Goal: Task Accomplishment & Management: Use online tool/utility

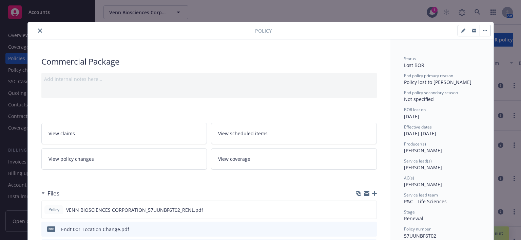
scroll to position [20, 0]
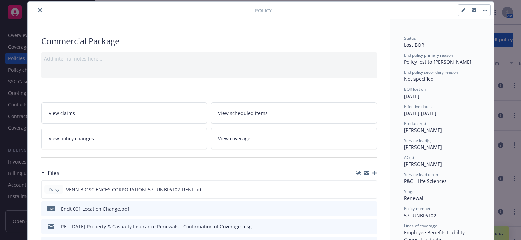
click at [40, 8] on button "close" at bounding box center [40, 10] width 8 height 8
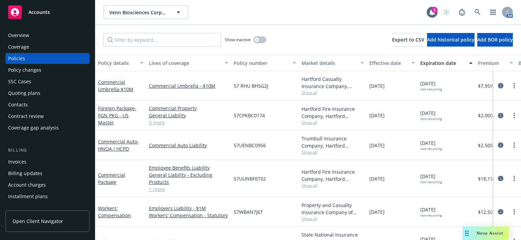
click at [23, 99] on div "Overview Coverage Policies Policy changes SSC Cases Quoting plans Contacts Cont…" at bounding box center [47, 81] width 84 height 103
click at [24, 94] on div "Quoting plans" at bounding box center [24, 93] width 32 height 11
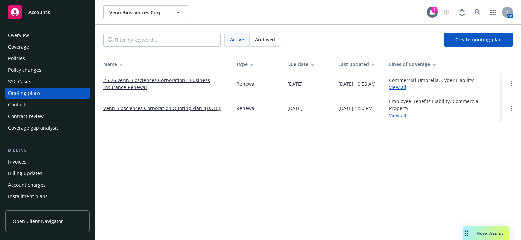
click at [131, 105] on link "Venn Biosciences Corporation Quoting Plan ([DATE])" at bounding box center [163, 108] width 118 height 7
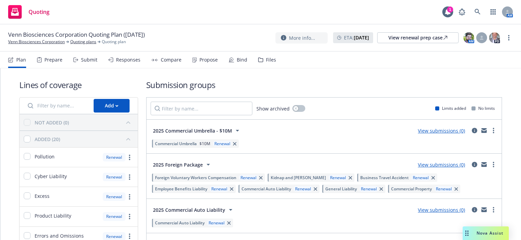
click at [58, 63] on div "Prepare" at bounding box center [49, 60] width 25 height 16
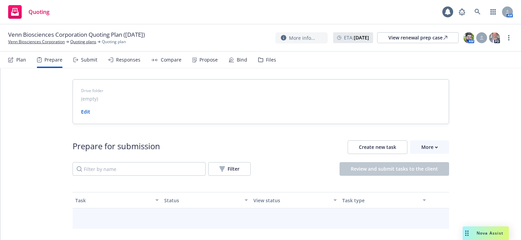
click at [86, 60] on div "Submit" at bounding box center [89, 59] width 16 height 5
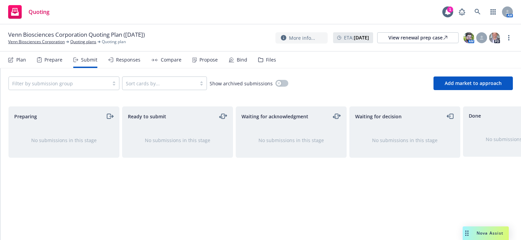
click at [125, 61] on div "Responses" at bounding box center [128, 59] width 24 height 5
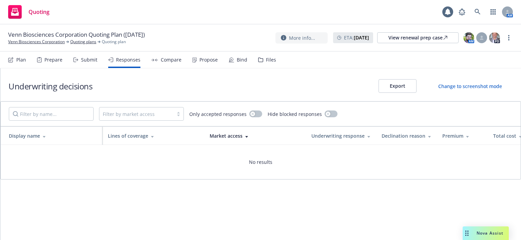
click at [171, 59] on div "Compare" at bounding box center [171, 59] width 21 height 5
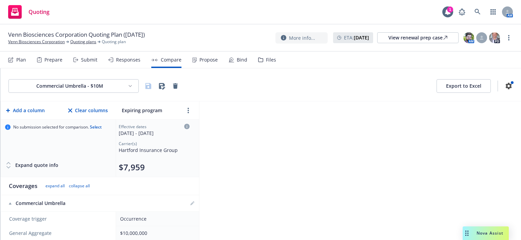
click at [211, 59] on div "Propose" at bounding box center [209, 59] width 18 height 5
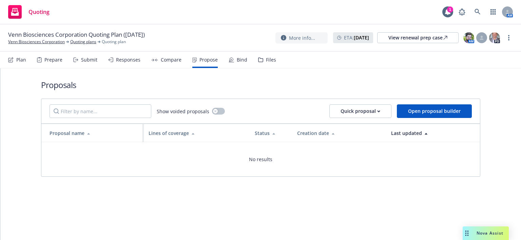
click at [233, 59] on div "Bind" at bounding box center [238, 60] width 19 height 16
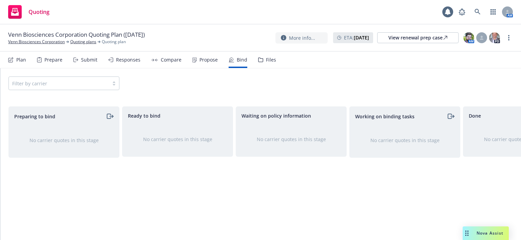
click at [266, 59] on div "Files" at bounding box center [271, 59] width 10 height 5
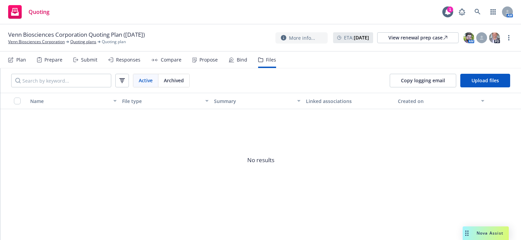
click at [17, 55] on div "Plan" at bounding box center [17, 60] width 18 height 16
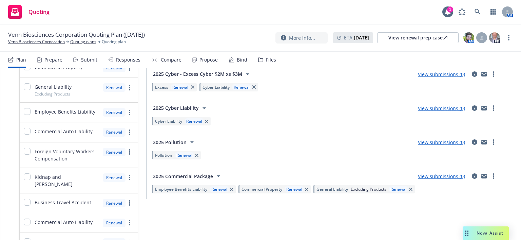
scroll to position [272, 0]
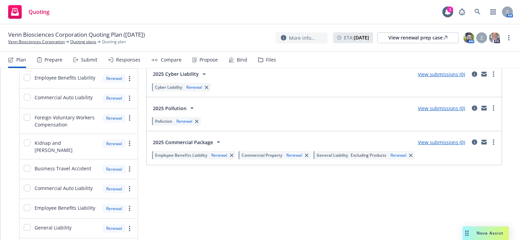
click at [426, 139] on link "View submissions (0)" at bounding box center [441, 142] width 47 height 6
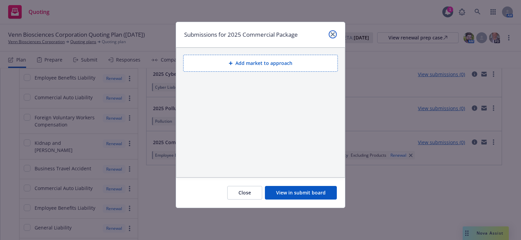
click at [333, 33] on icon "close" at bounding box center [333, 34] width 4 height 4
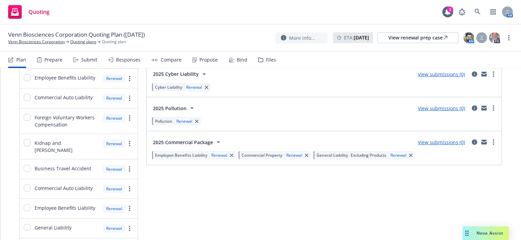
click at [191, 153] on span "Employee Benefits Liability" at bounding box center [181, 155] width 52 height 6
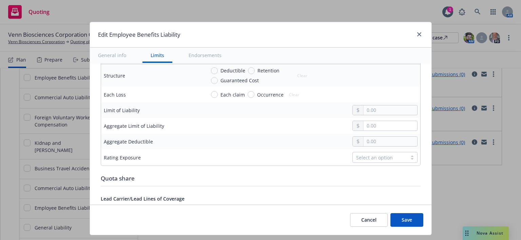
scroll to position [442, 0]
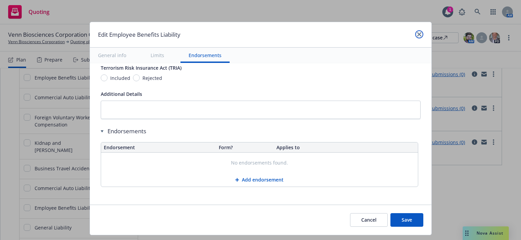
click at [418, 33] on icon "close" at bounding box center [420, 34] width 4 height 4
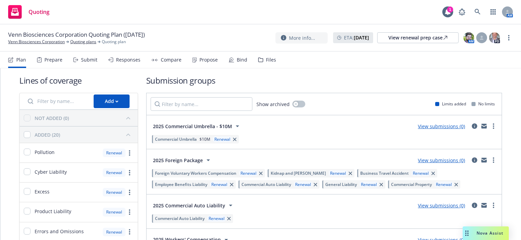
scroll to position [0, 0]
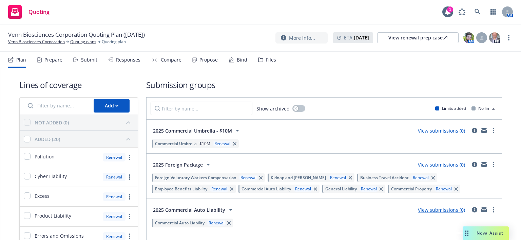
click at [491, 235] on span "Nova Assist" at bounding box center [490, 233] width 27 height 6
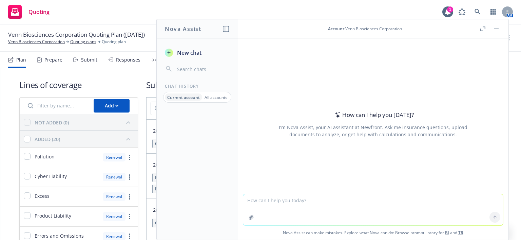
click at [275, 207] on textarea at bounding box center [373, 209] width 260 height 31
click at [356, 200] on textarea "For the renewal for Venn Biosciences Corporation" at bounding box center [373, 209] width 260 height 32
type textarea "For the renewal for Venn Biosciences Corporation , Is products liability with t…"
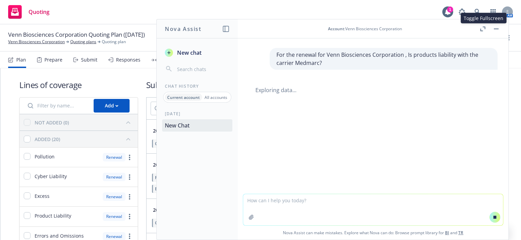
click at [486, 29] on button "button" at bounding box center [483, 29] width 8 height 8
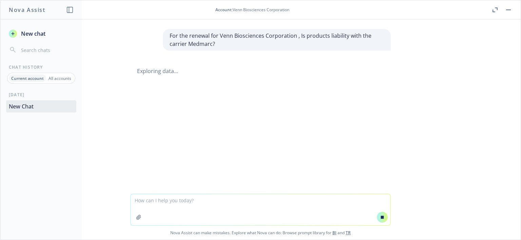
click at [494, 12] on button "button" at bounding box center [495, 10] width 8 height 8
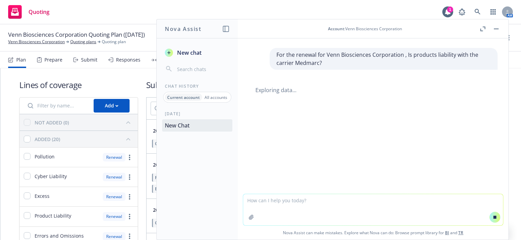
click at [496, 25] on button "button" at bounding box center [497, 29] width 8 height 8
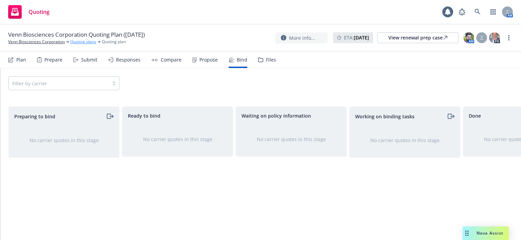
click at [82, 43] on link "Quoting plans" at bounding box center [83, 42] width 26 height 6
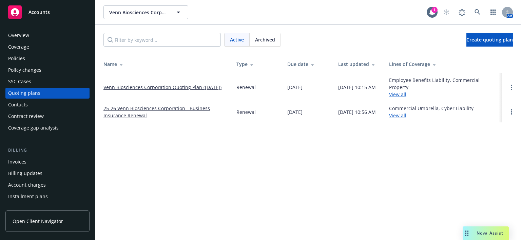
click at [136, 84] on link "Venn Biosciences Corporation Quoting Plan ([DATE])" at bounding box center [163, 87] width 118 height 7
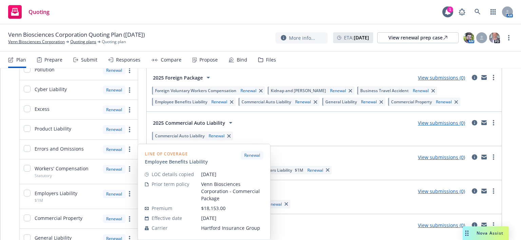
scroll to position [86, 0]
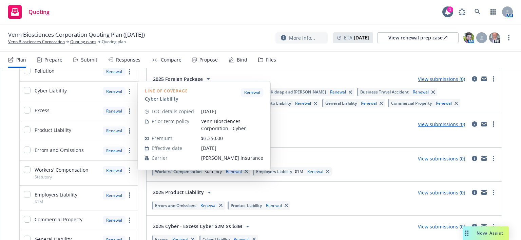
click at [66, 91] on div "Cyber Liability Renewal" at bounding box center [79, 90] width 118 height 19
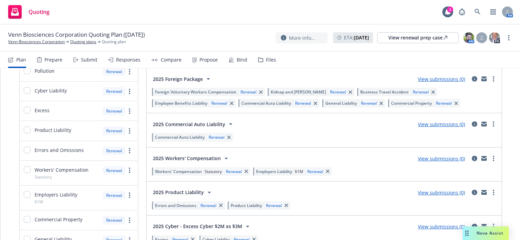
click at [62, 91] on span "Cyber Liability" at bounding box center [51, 90] width 32 height 7
checkbox input "true"
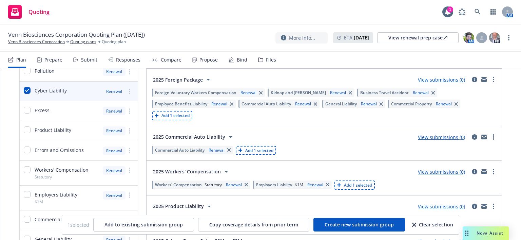
click at [77, 15] on div "Quoting 1 AM" at bounding box center [260, 12] width 521 height 24
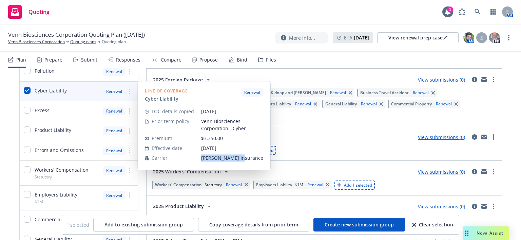
drag, startPoint x: 239, startPoint y: 159, endPoint x: 198, endPoint y: 159, distance: 41.1
click at [198, 159] on tr "Carrier Markel Insurance" at bounding box center [204, 158] width 119 height 10
copy tr "Markel Insurance"
click at [83, 42] on link "Quoting plans" at bounding box center [83, 42] width 26 height 6
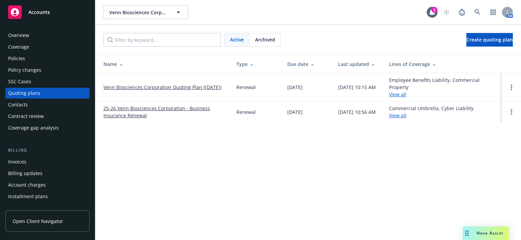
click at [29, 55] on div "Policies" at bounding box center [47, 58] width 79 height 11
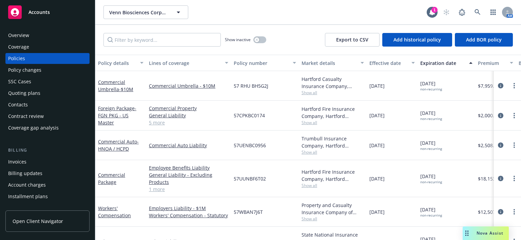
click at [27, 46] on div "Coverage" at bounding box center [18, 46] width 21 height 11
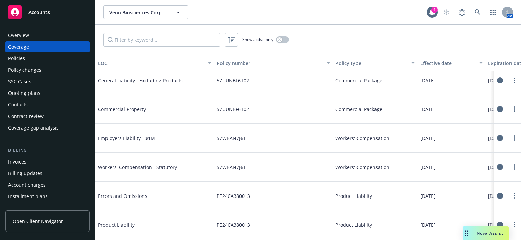
scroll to position [339, 0]
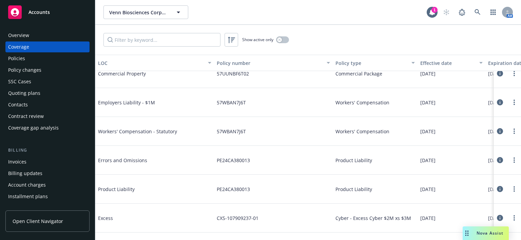
click at [497, 188] on icon at bounding box center [500, 189] width 6 height 6
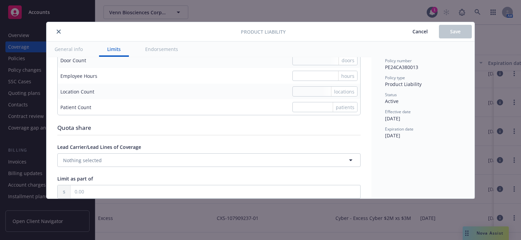
scroll to position [699, 0]
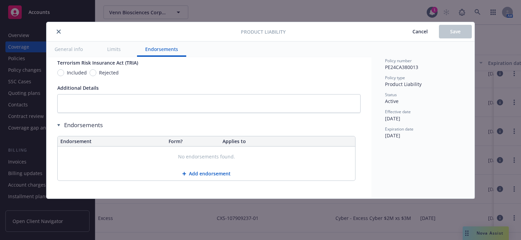
click at [421, 35] on button "Cancel" at bounding box center [421, 32] width 38 height 14
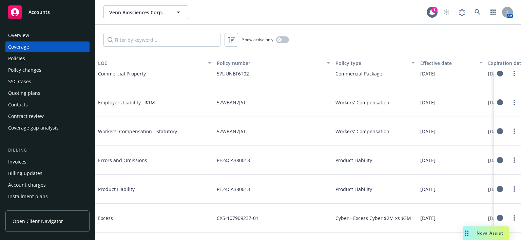
click at [29, 55] on div "Policies" at bounding box center [47, 58] width 79 height 11
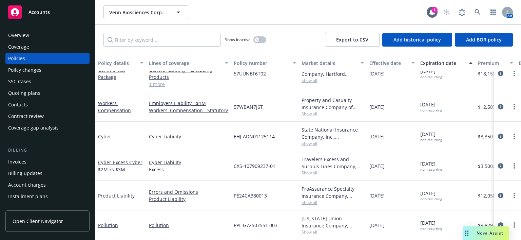
scroll to position [105, 0]
click at [110, 192] on link "Product Liability" at bounding box center [116, 195] width 37 height 6
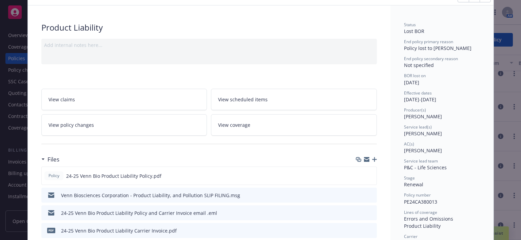
scroll to position [68, 0]
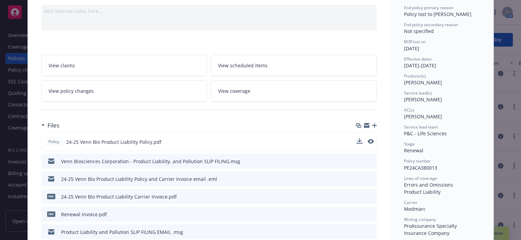
click at [169, 143] on div "Policy 24-25 Venn Bio Product Liability Policy.pdf" at bounding box center [209, 141] width 336 height 18
click at [368, 140] on icon "preview file" at bounding box center [370, 141] width 6 height 5
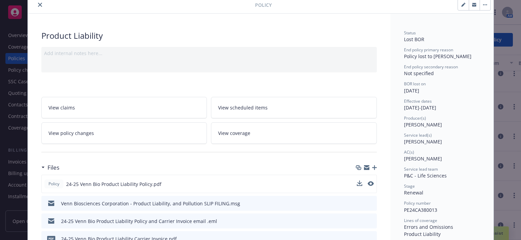
scroll to position [0, 0]
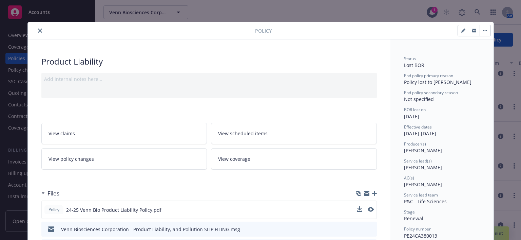
click at [39, 32] on icon "close" at bounding box center [40, 31] width 4 height 4
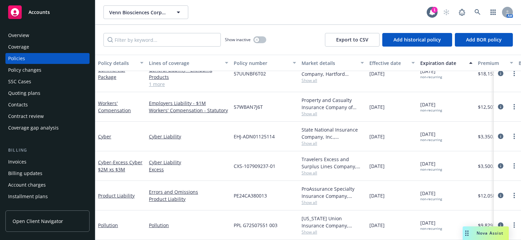
click at [307, 199] on span "Show all" at bounding box center [333, 202] width 62 height 6
click at [215, 133] on link "Cyber Liability" at bounding box center [188, 136] width 79 height 7
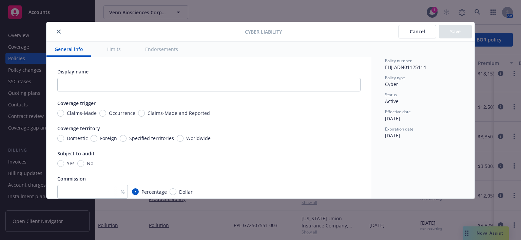
click at [428, 31] on button "Cancel" at bounding box center [418, 32] width 38 height 14
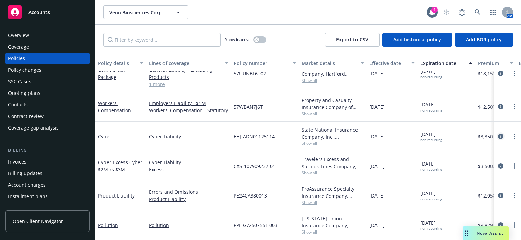
click at [498, 133] on icon "circleInformation" at bounding box center [500, 135] width 5 height 5
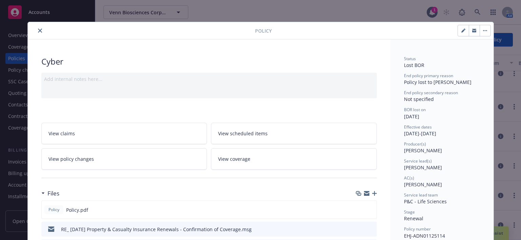
click at [38, 31] on icon "close" at bounding box center [40, 31] width 4 height 4
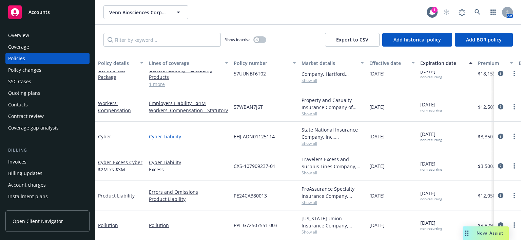
click at [162, 133] on link "Cyber Liability" at bounding box center [188, 136] width 79 height 7
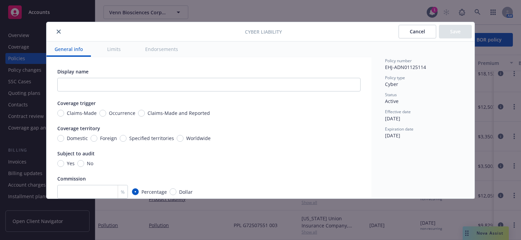
scroll to position [204, 0]
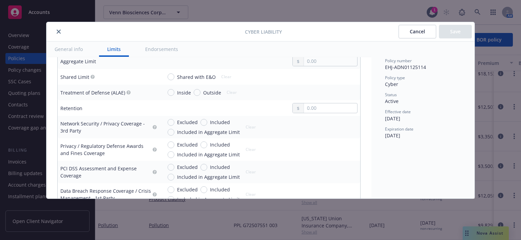
click at [57, 33] on icon "close" at bounding box center [59, 32] width 4 height 4
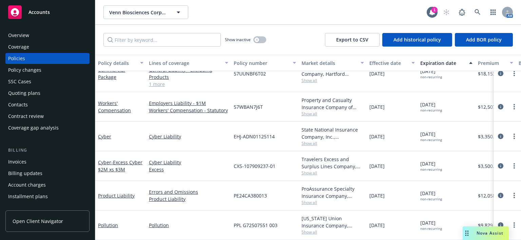
click at [307, 140] on span "Show all" at bounding box center [333, 143] width 62 height 6
click at [217, 181] on div "Errors and Omissions Product Liability" at bounding box center [188, 196] width 85 height 30
click at [302, 199] on span "Show all" at bounding box center [333, 202] width 62 height 6
click at [227, 135] on div "Cyber Liability" at bounding box center [188, 137] width 85 height 30
click at [171, 133] on link "Cyber Liability" at bounding box center [188, 136] width 79 height 7
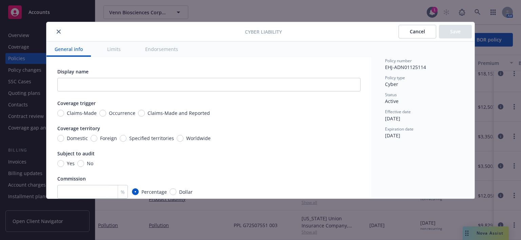
click at [414, 35] on button "Cancel" at bounding box center [418, 32] width 38 height 14
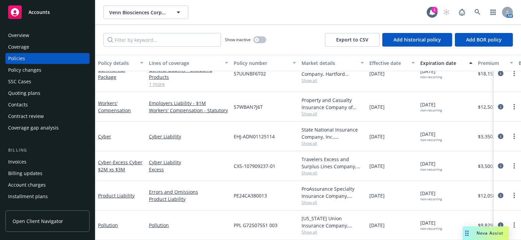
click at [316, 140] on span "Show all" at bounding box center [333, 143] width 62 height 6
click at [208, 133] on link "Cyber Liability" at bounding box center [188, 136] width 79 height 7
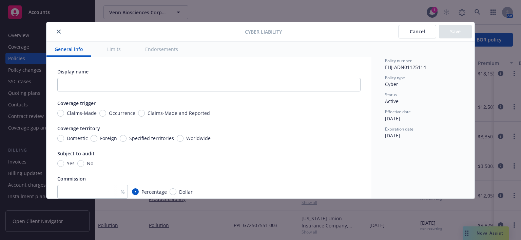
click at [418, 30] on button "Cancel" at bounding box center [418, 32] width 38 height 14
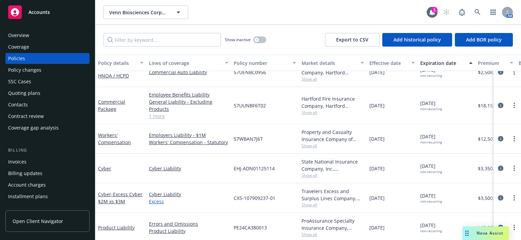
scroll to position [102, 0]
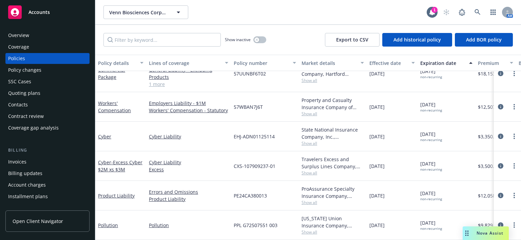
click at [309, 170] on span "Show all" at bounding box center [333, 173] width 62 height 6
click at [278, 186] on div "PE24CA380013" at bounding box center [265, 196] width 68 height 30
click at [310, 170] on span "Show all" at bounding box center [333, 173] width 62 height 6
click at [205, 137] on link "Cyber Liability" at bounding box center [188, 136] width 79 height 7
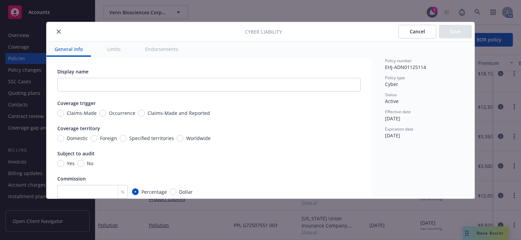
drag, startPoint x: 429, startPoint y: 33, endPoint x: 425, endPoint y: 31, distance: 4.6
click at [428, 33] on button "Cancel" at bounding box center [418, 32] width 38 height 14
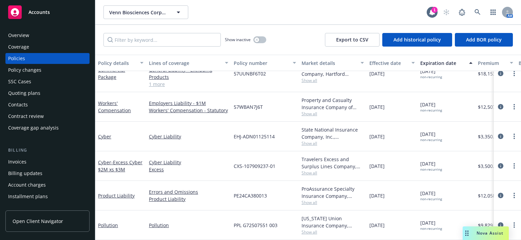
click at [312, 141] on span "Show all" at bounding box center [333, 143] width 62 height 6
click at [203, 144] on div "Cyber Liability" at bounding box center [188, 137] width 85 height 30
click at [309, 229] on span "Show all" at bounding box center [333, 232] width 62 height 6
click at [22, 34] on div "Overview" at bounding box center [18, 35] width 21 height 11
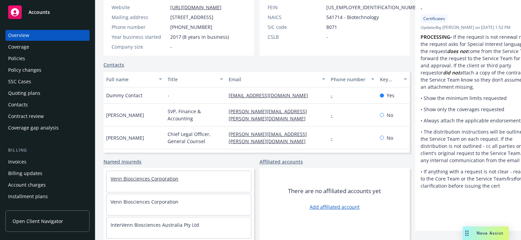
click at [156, 179] on link "Venn Biosciences Corporation" at bounding box center [145, 178] width 68 height 6
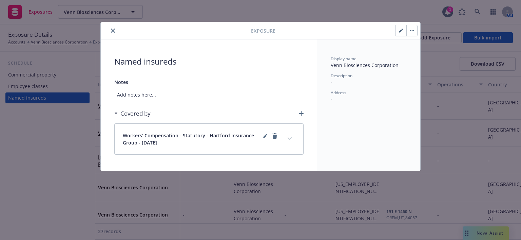
click at [111, 29] on icon "close" at bounding box center [113, 31] width 4 height 4
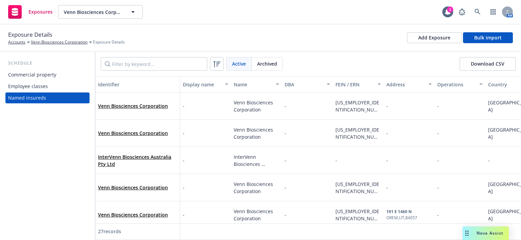
click at [335, 36] on div "Exposure Details Accounts Venn Biosciences Corporation Exposure Details Add Exp…" at bounding box center [260, 37] width 505 height 15
click at [137, 62] on input "Filter by keyword..." at bounding box center [154, 64] width 107 height 14
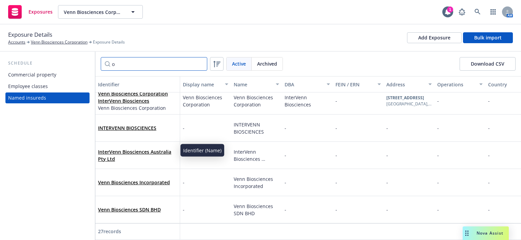
scroll to position [607, 0]
type input "o"
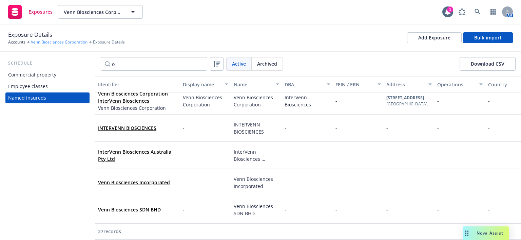
click at [44, 43] on link "Venn Biosciences Corporation" at bounding box center [59, 42] width 57 height 6
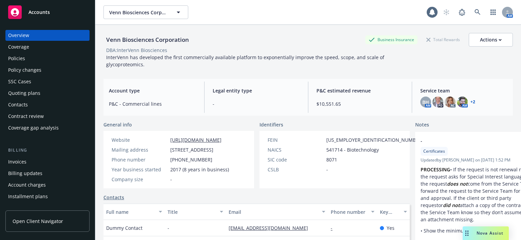
click at [22, 33] on div "Overview" at bounding box center [18, 35] width 21 height 11
click at [36, 45] on div "Coverage" at bounding box center [47, 46] width 79 height 11
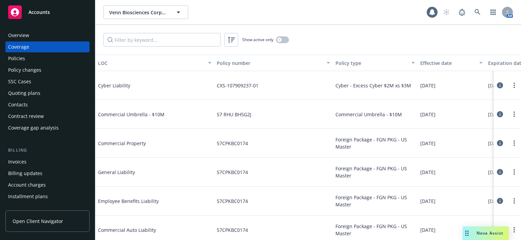
click at [28, 58] on div "Policies" at bounding box center [47, 58] width 79 height 11
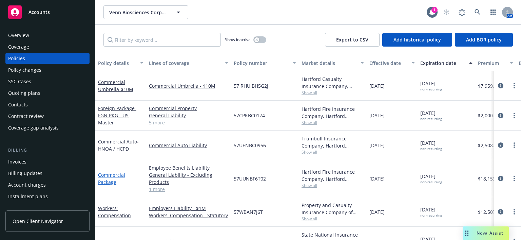
click at [109, 175] on link "Commercial Package" at bounding box center [111, 178] width 27 height 14
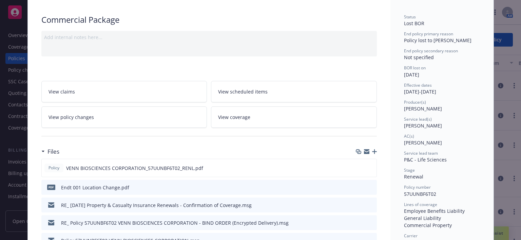
scroll to position [20, 0]
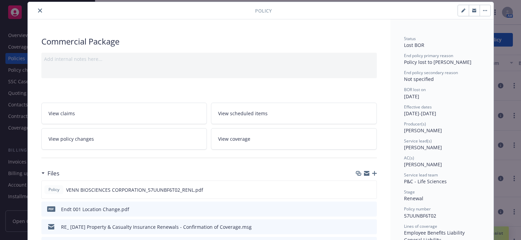
click at [241, 114] on span "View scheduled items" at bounding box center [243, 113] width 50 height 7
click at [38, 9] on icon "close" at bounding box center [40, 10] width 4 height 4
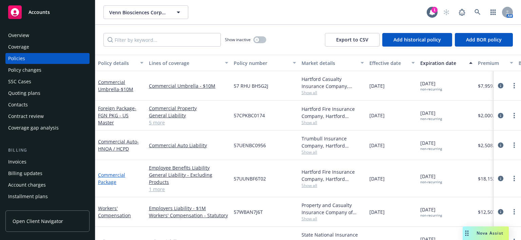
click at [108, 180] on link "Commercial Package" at bounding box center [111, 178] width 27 height 14
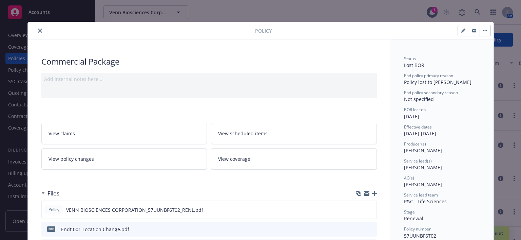
scroll to position [20, 0]
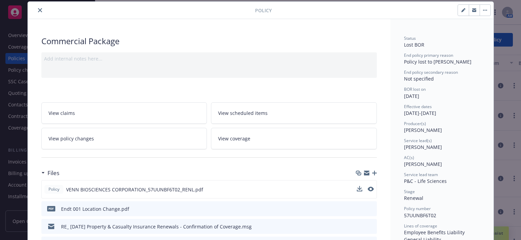
click at [104, 188] on span "VENN BIOSCIENCES CORPORATION_57UUNBF6T02_RENL.pdf" at bounding box center [134, 189] width 137 height 7
click at [371, 187] on icon "preview file" at bounding box center [370, 188] width 6 height 5
click at [38, 10] on icon "close" at bounding box center [40, 10] width 4 height 4
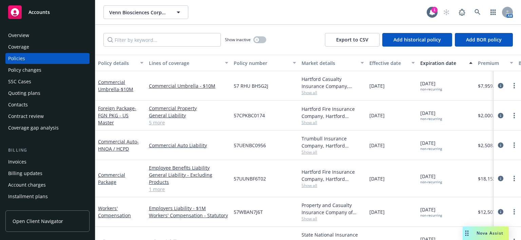
click at [24, 114] on div "Contract review" at bounding box center [26, 116] width 36 height 11
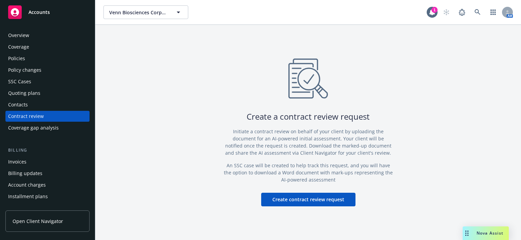
click at [28, 127] on div "Coverage gap analysis" at bounding box center [33, 127] width 51 height 11
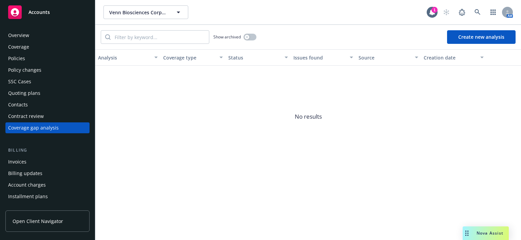
click at [24, 96] on div "Quoting plans" at bounding box center [24, 93] width 32 height 11
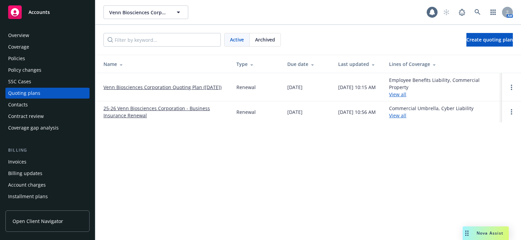
click at [26, 85] on div "SSC Cases" at bounding box center [19, 81] width 23 height 11
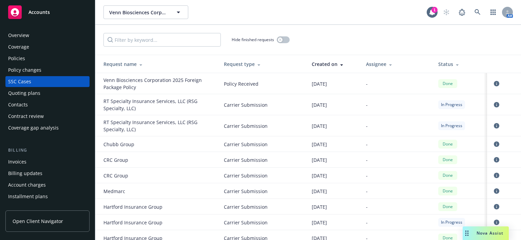
click at [23, 68] on div "Policy changes" at bounding box center [24, 69] width 33 height 11
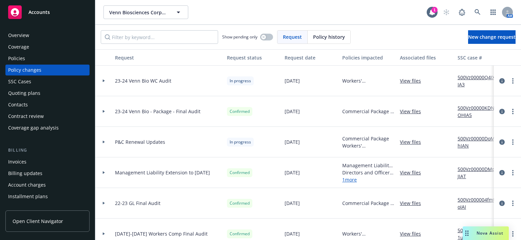
click at [26, 38] on div "Overview" at bounding box center [18, 35] width 21 height 11
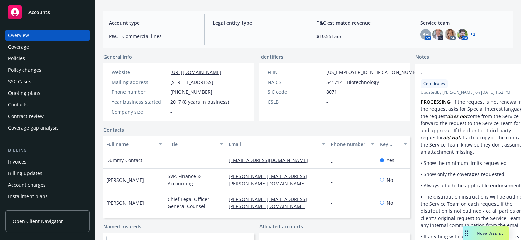
scroll to position [68, 0]
click at [423, 32] on span "BH" at bounding box center [426, 34] width 7 height 7
click at [456, 49] on div "Venn Biosciences Corporation Business Insurance Total Rewards Actions DBA: Inte…" at bounding box center [309, 72] width 410 height 231
click at [471, 35] on link "+ 2" at bounding box center [473, 34] width 5 height 4
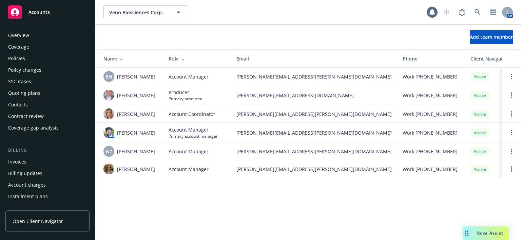
scroll to position [214, 0]
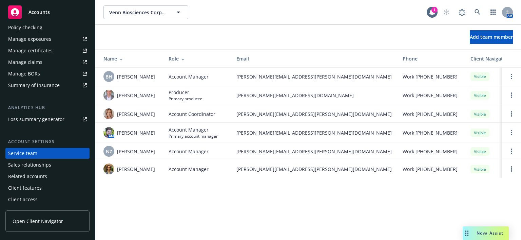
click at [25, 14] on div "Accounts" at bounding box center [47, 12] width 79 height 14
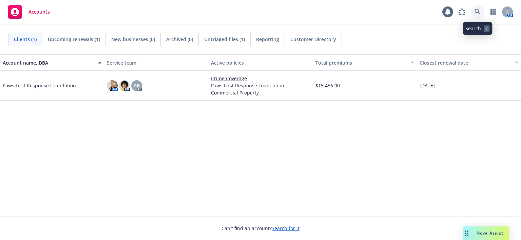
click at [479, 12] on icon at bounding box center [478, 12] width 6 height 6
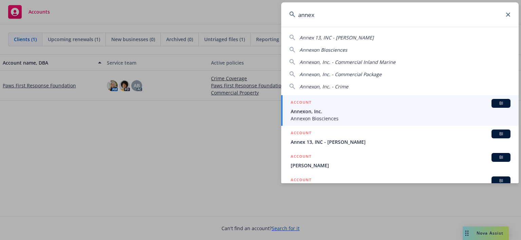
type input "annex"
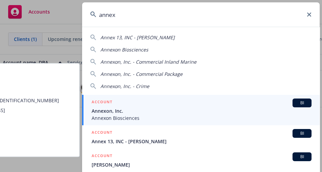
click at [281, 103] on div "ACCOUNT BI" at bounding box center [202, 103] width 220 height 9
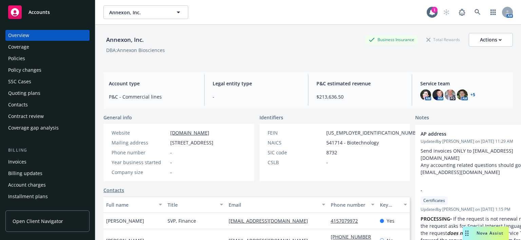
click at [463, 81] on span "Service team" at bounding box center [464, 83] width 87 height 7
click at [461, 82] on span "Service team" at bounding box center [464, 83] width 87 height 7
click at [442, 82] on span "Service team" at bounding box center [464, 83] width 87 height 7
click at [471, 95] on link "+ 5" at bounding box center [473, 95] width 5 height 4
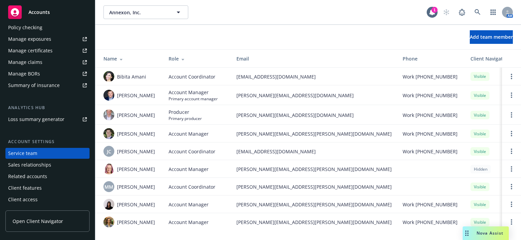
scroll to position [4, 0]
click at [106, 164] on img at bounding box center [109, 168] width 11 height 11
click at [110, 128] on img at bounding box center [109, 133] width 11 height 11
click at [113, 71] on img at bounding box center [109, 76] width 11 height 11
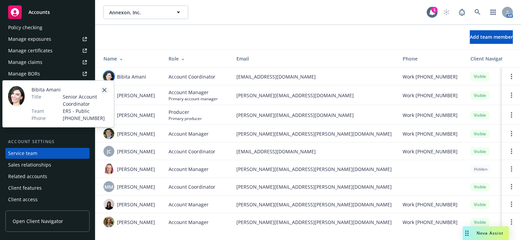
click at [104, 90] on icon "close" at bounding box center [105, 90] width 4 height 4
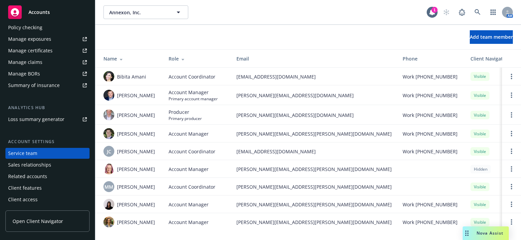
click at [32, 87] on div "Summary of insurance" at bounding box center [34, 85] width 52 height 11
click at [9, 84] on div "Summary of insurance" at bounding box center [34, 85] width 52 height 11
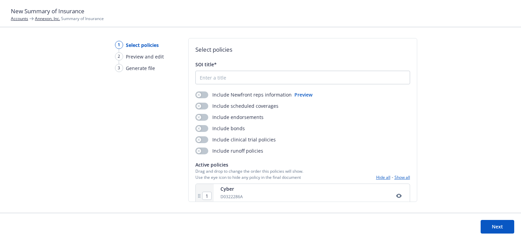
click at [301, 96] on button "Preview" at bounding box center [304, 94] width 18 height 7
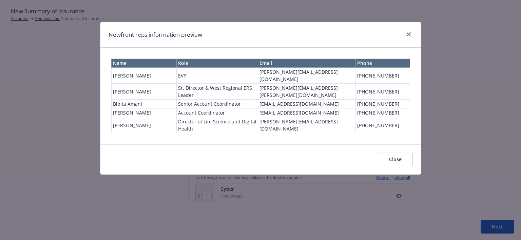
click at [399, 152] on button "Close" at bounding box center [395, 159] width 35 height 14
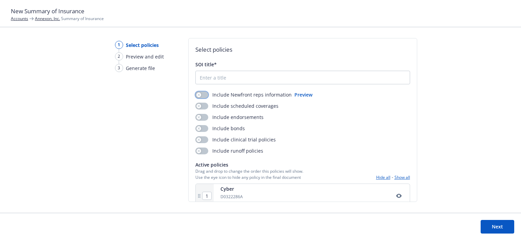
click at [197, 91] on button "button" at bounding box center [202, 94] width 13 height 7
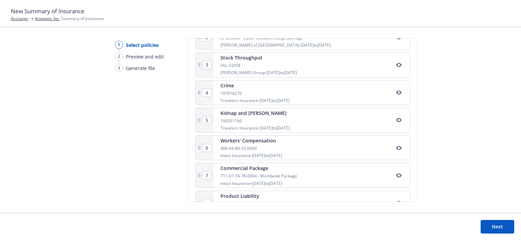
scroll to position [220, 0]
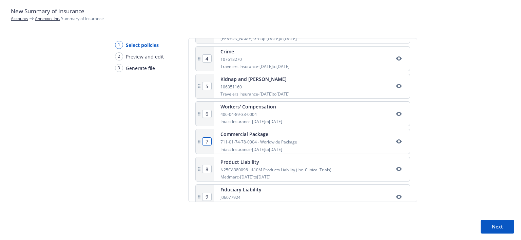
click at [207, 142] on input "7" at bounding box center [207, 140] width 9 height 7
type input "1"
type input "2"
type input "3"
type input "4"
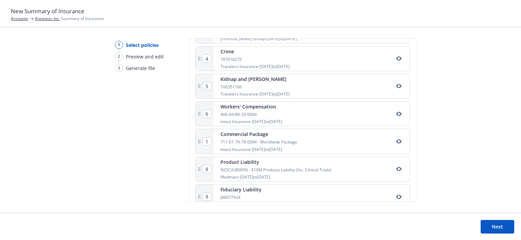
type input "5"
type input "6"
type input "7"
click at [181, 134] on div "1 Select policies 2 Preview and edit 3 Generate file Select policies SOI title*…" at bounding box center [260, 125] width 521 height 174
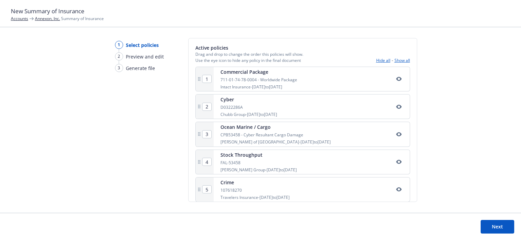
scroll to position [118, 0]
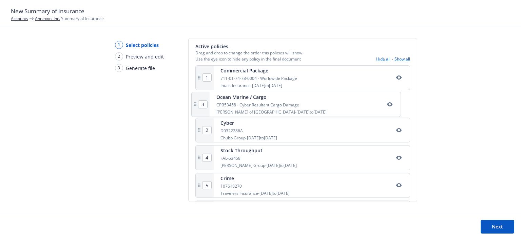
drag, startPoint x: 322, startPoint y: 134, endPoint x: 319, endPoint y: 103, distance: 30.7
click at [319, 103] on div "1 Commercial Package 711-01-74-78-0004 - Worldwide Package Intact Insurance - 0…" at bounding box center [303, 215] width 215 height 301
type input "3"
type input "2"
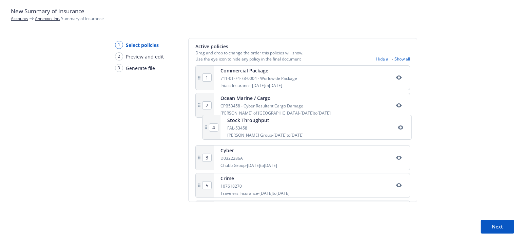
drag, startPoint x: 304, startPoint y: 154, endPoint x: 311, endPoint y: 120, distance: 35.3
click at [311, 120] on div "1 Commercial Package 711-01-74-78-0004 - Worldwide Package Intact Insurance - 0…" at bounding box center [303, 215] width 215 height 301
type input "3"
type input "4"
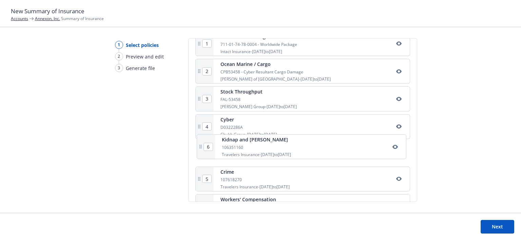
scroll to position [153, 0]
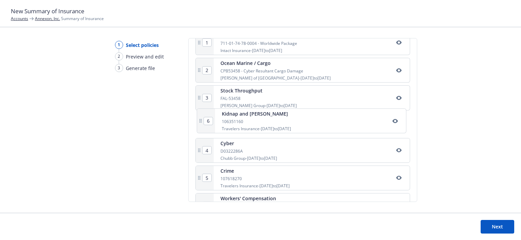
drag, startPoint x: 281, startPoint y: 182, endPoint x: 283, endPoint y: 119, distance: 62.5
click at [283, 119] on div "1 Commercial Package 711-01-74-78-0004 - Worldwide Package Intact Insurance - 0…" at bounding box center [303, 180] width 215 height 301
type input "6"
type input "4"
type input "5"
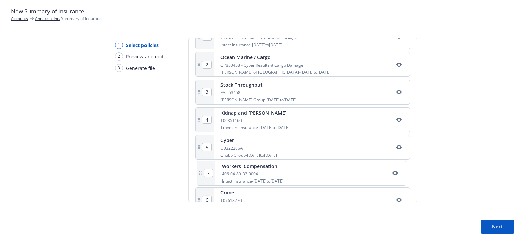
scroll to position [159, 0]
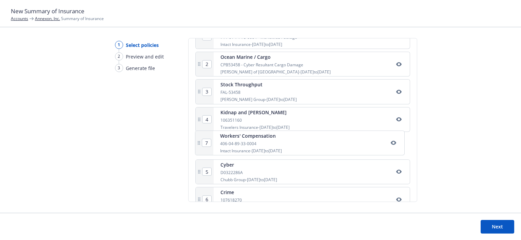
drag, startPoint x: 287, startPoint y: 199, endPoint x: 287, endPoint y: 132, distance: 67.2
click at [287, 132] on div "1 Commercial Package 711-01-74-78-0004 - Worldwide Package Intact Insurance - 0…" at bounding box center [303, 174] width 215 height 301
type input "5"
type input "6"
type input "7"
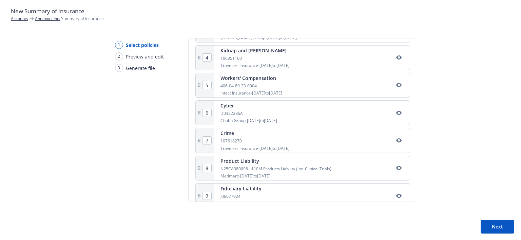
scroll to position [227, 0]
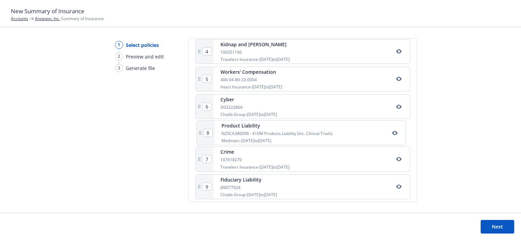
drag, startPoint x: 283, startPoint y: 155, endPoint x: 285, endPoint y: 126, distance: 29.9
click at [285, 126] on div "1 Commercial Package 711-01-74-78-0004 - Worldwide Package Intact Insurance - 0…" at bounding box center [303, 106] width 215 height 301
type input "7"
type input "8"
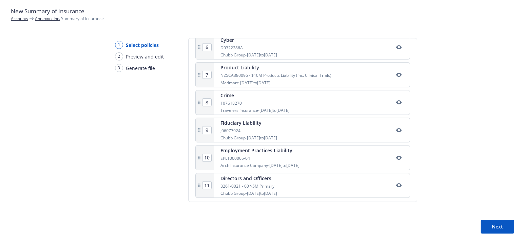
scroll to position [288, 0]
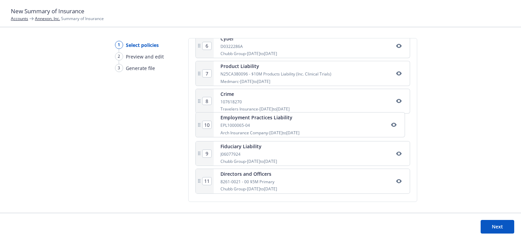
drag, startPoint x: 311, startPoint y: 157, endPoint x: 311, endPoint y: 124, distance: 33.3
click at [311, 124] on div "1 Commercial Package 711-01-74-78-0004 - Worldwide Package Intact Insurance - 0…" at bounding box center [303, 45] width 215 height 301
type input "10"
type input "9"
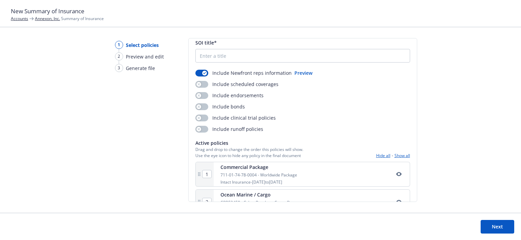
scroll to position [0, 0]
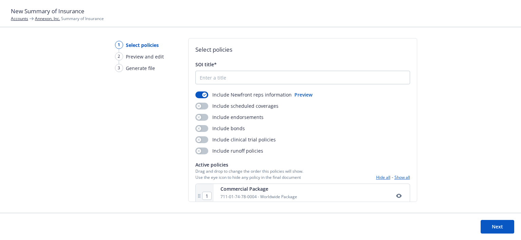
click at [500, 226] on button "Next" at bounding box center [498, 227] width 34 height 14
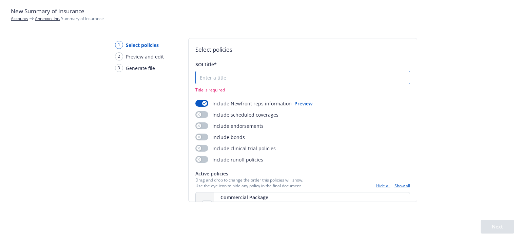
click at [204, 78] on input "SOI title*" at bounding box center [303, 77] width 214 height 13
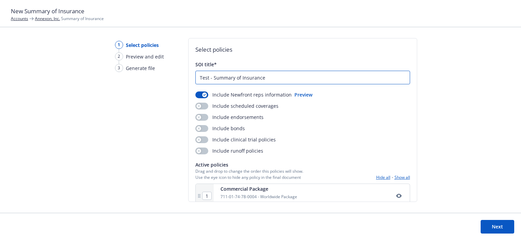
type input "Test - Summary of Insurance"
click at [469, 157] on div "1 Select policies 2 Preview and edit 3 Generate file Select policies SOI title*…" at bounding box center [260, 125] width 521 height 174
click at [488, 225] on button "Next" at bounding box center [498, 227] width 34 height 14
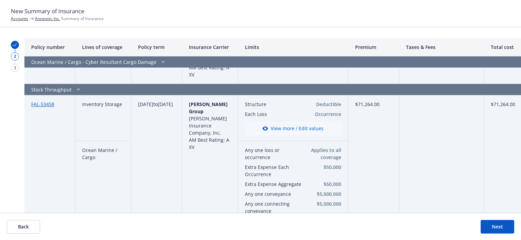
scroll to position [747, 0]
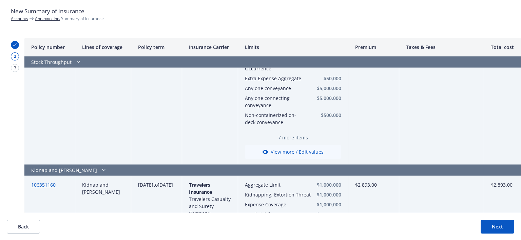
click at [304, 145] on button "View more / Edit values" at bounding box center [293, 152] width 96 height 14
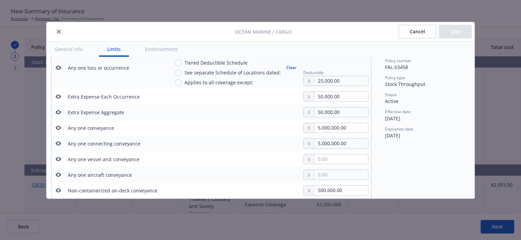
scroll to position [223, 8]
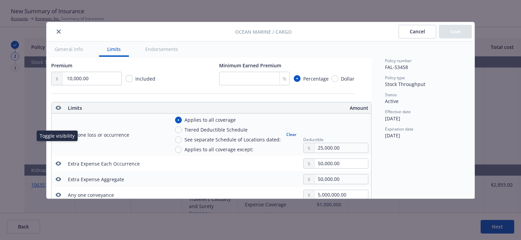
type textarea "x"
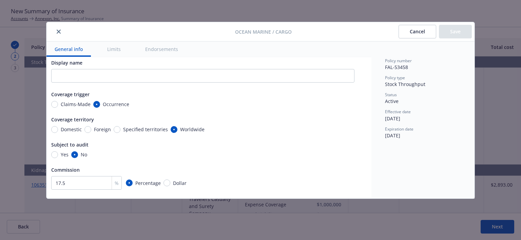
scroll to position [0, 8]
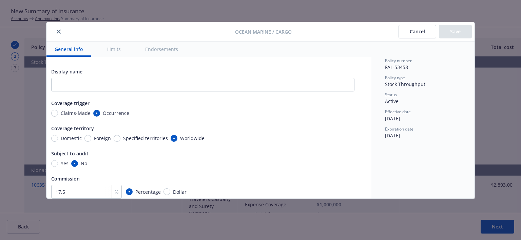
click at [60, 33] on icon "close" at bounding box center [59, 32] width 4 height 4
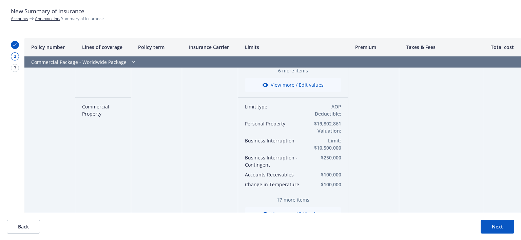
scroll to position [0, 0]
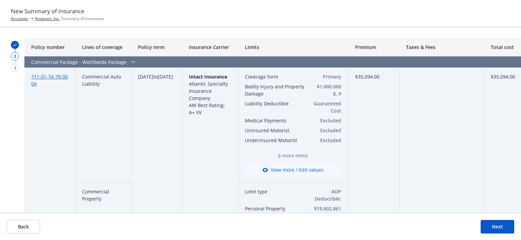
click at [295, 171] on button "View more / Edit values" at bounding box center [293, 170] width 96 height 14
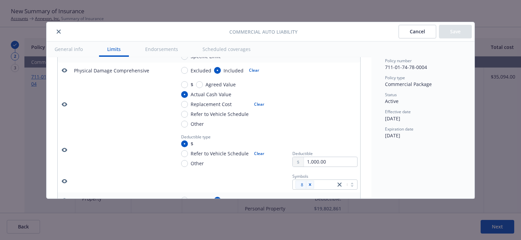
scroll to position [679, 0]
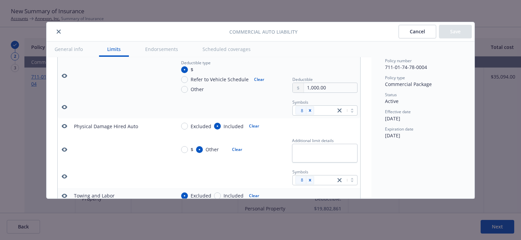
drag, startPoint x: 414, startPoint y: 26, endPoint x: 414, endPoint y: 30, distance: 3.7
click at [414, 27] on button "Cancel" at bounding box center [418, 32] width 38 height 14
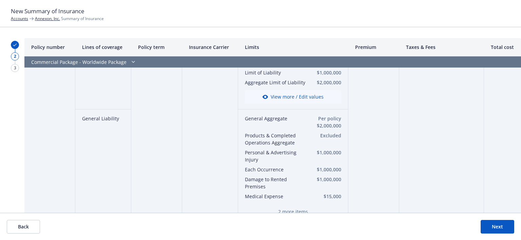
scroll to position [611, 0]
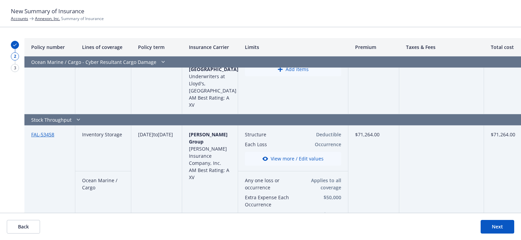
click at [489, 228] on button "Next" at bounding box center [498, 227] width 34 height 14
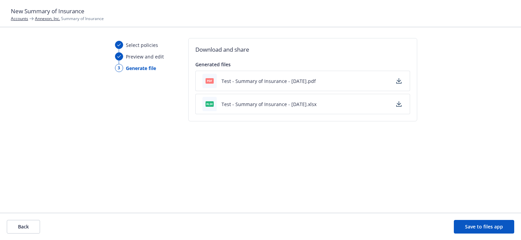
click at [402, 104] on button "button" at bounding box center [399, 104] width 8 height 8
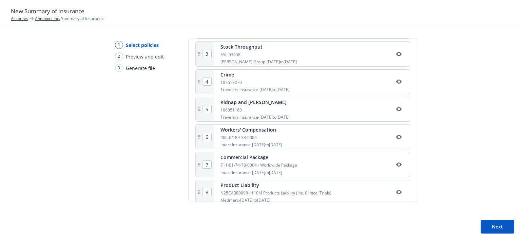
scroll to position [272, 0]
